Goal: Task Accomplishment & Management: Use online tool/utility

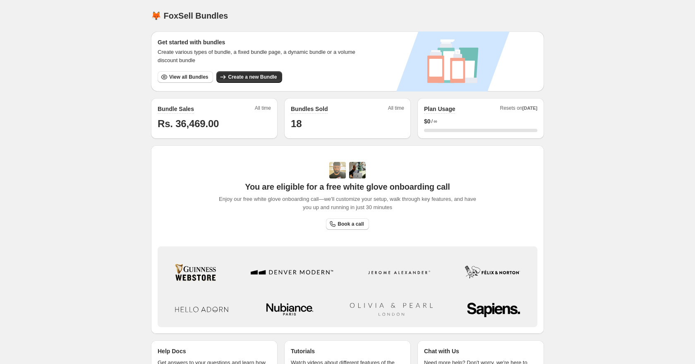
click at [83, 88] on div "Home Bundles Analytics Plan and Billing 🦊 FoxSell Bundles. This page is ready 🦊…" at bounding box center [347, 201] width 695 height 403
click at [206, 77] on span "View all Bundles" at bounding box center [188, 77] width 39 height 7
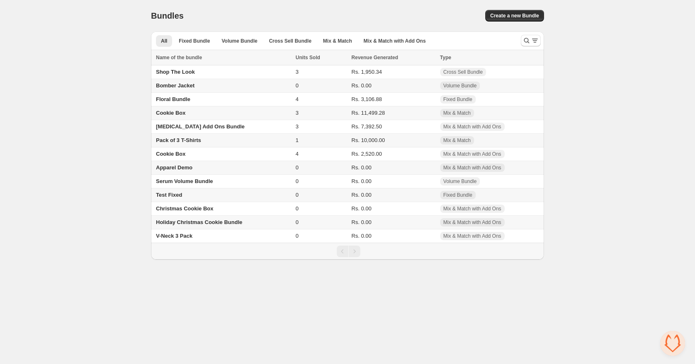
click at [199, 113] on td "Cookie Box" at bounding box center [222, 113] width 142 height 14
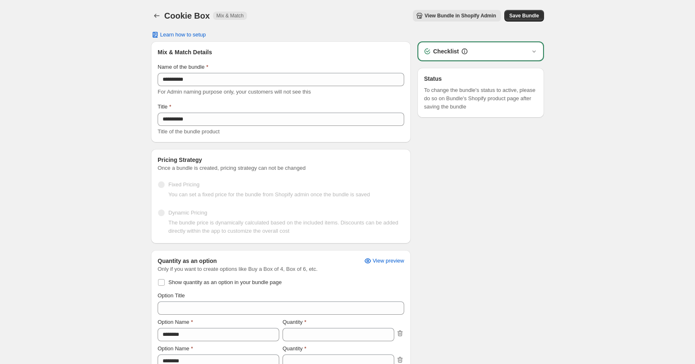
click at [451, 17] on span "View Bundle in Shopify Admin" at bounding box center [460, 15] width 72 height 7
